Goal: Transaction & Acquisition: Download file/media

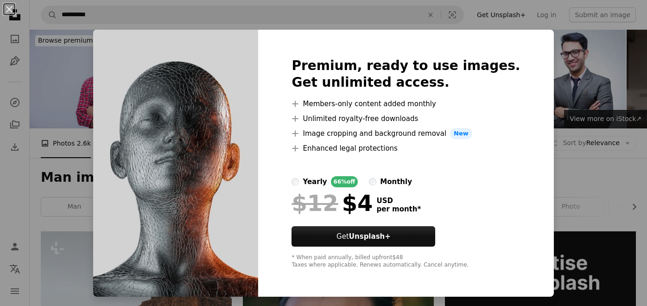
scroll to position [489, 0]
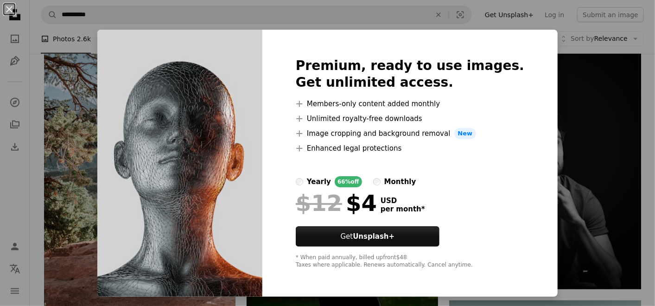
click at [583, 168] on div "An X shape Premium, ready to use images. Get unlimited access. A plus sign Memb…" at bounding box center [327, 153] width 655 height 306
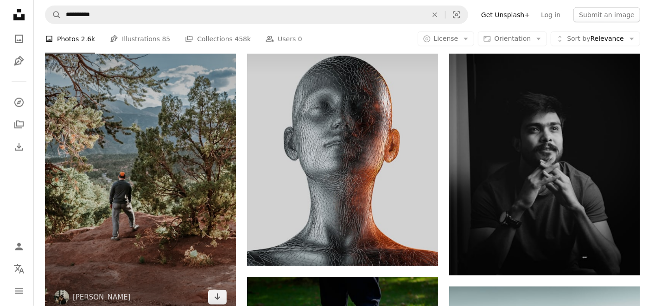
scroll to position [489, 0]
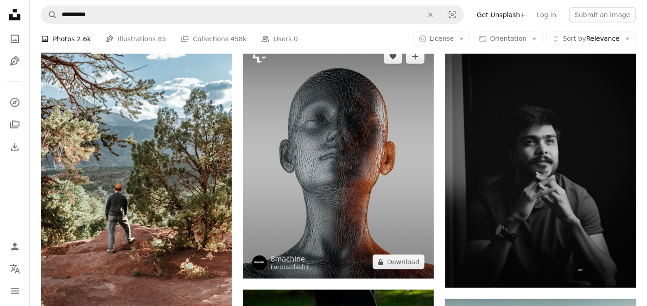
click at [319, 119] on img at bounding box center [338, 159] width 191 height 239
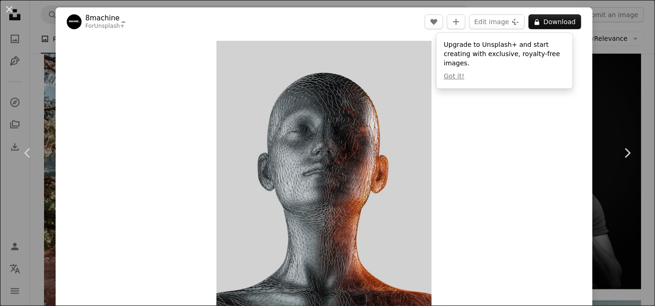
click at [590, 194] on div "An X shape Chevron left Chevron right 8machine _ For Unsplash+ A heart A plus s…" at bounding box center [327, 153] width 655 height 306
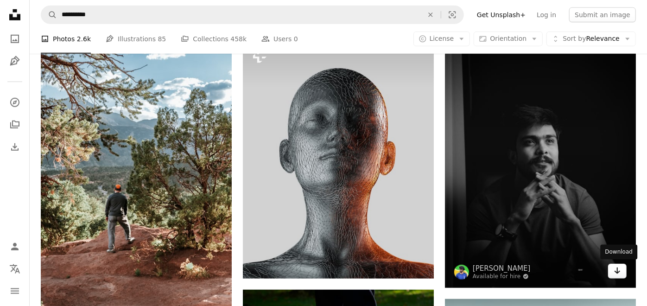
click at [616, 269] on icon "Arrow pointing down" at bounding box center [617, 270] width 7 height 11
